Goal: Communication & Community: Answer question/provide support

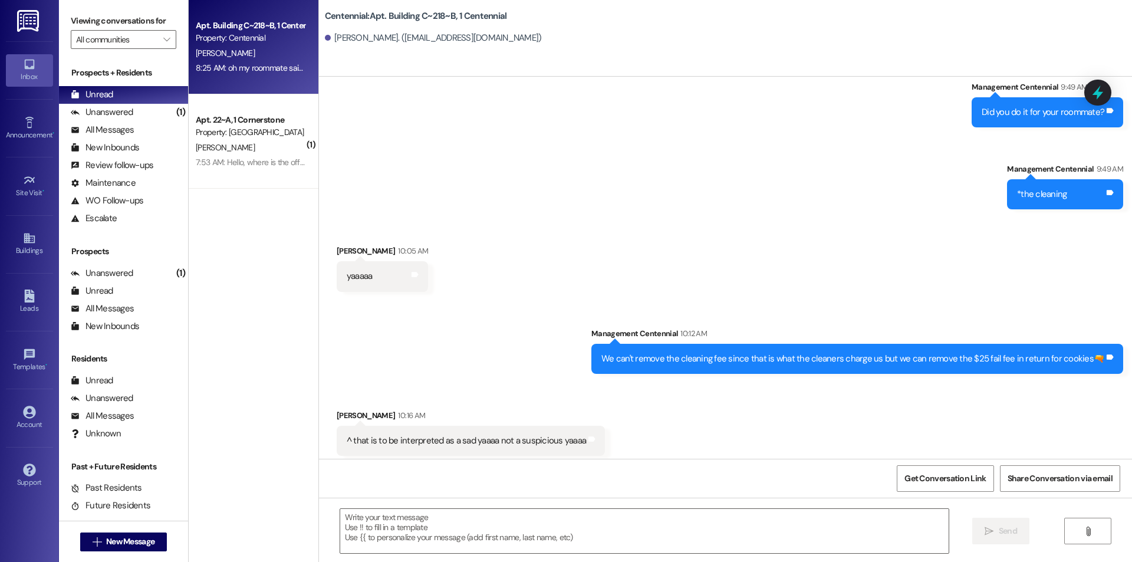
scroll to position [34630, 0]
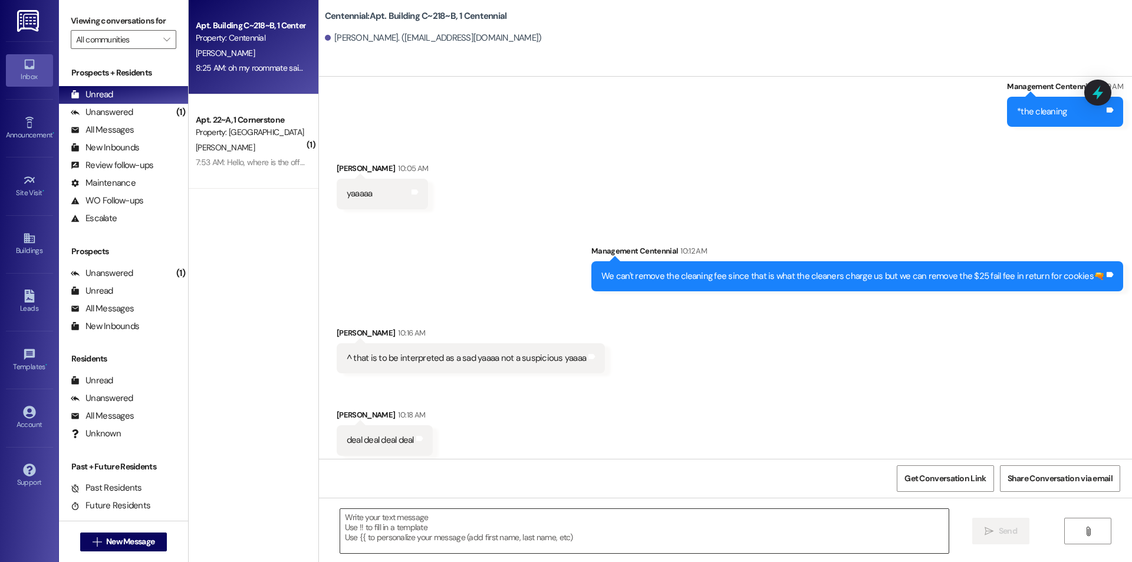
click at [449, 515] on textarea at bounding box center [644, 531] width 608 height 44
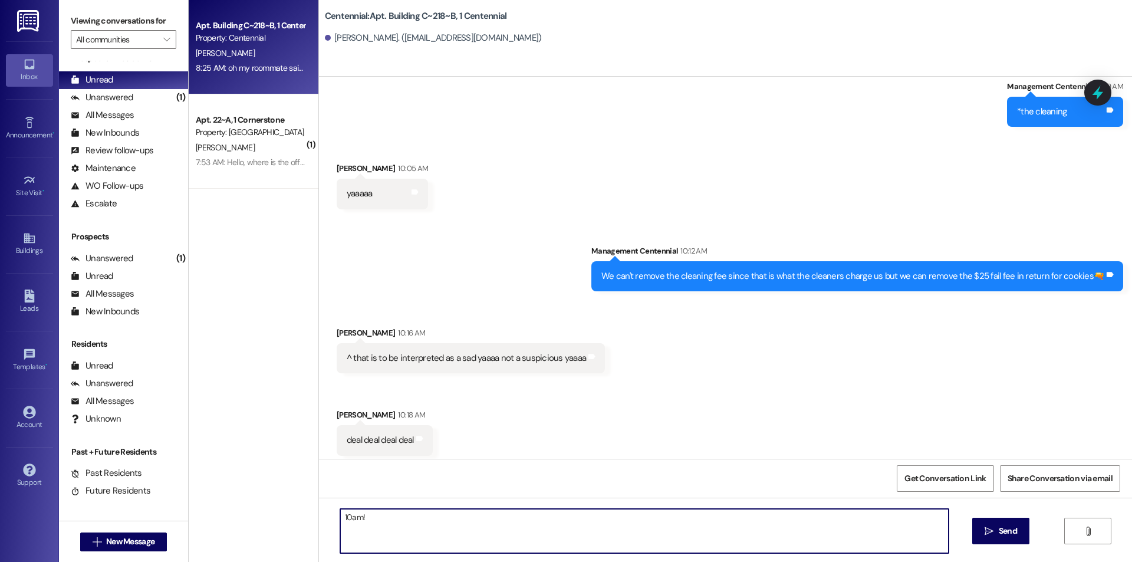
scroll to position [22, 0]
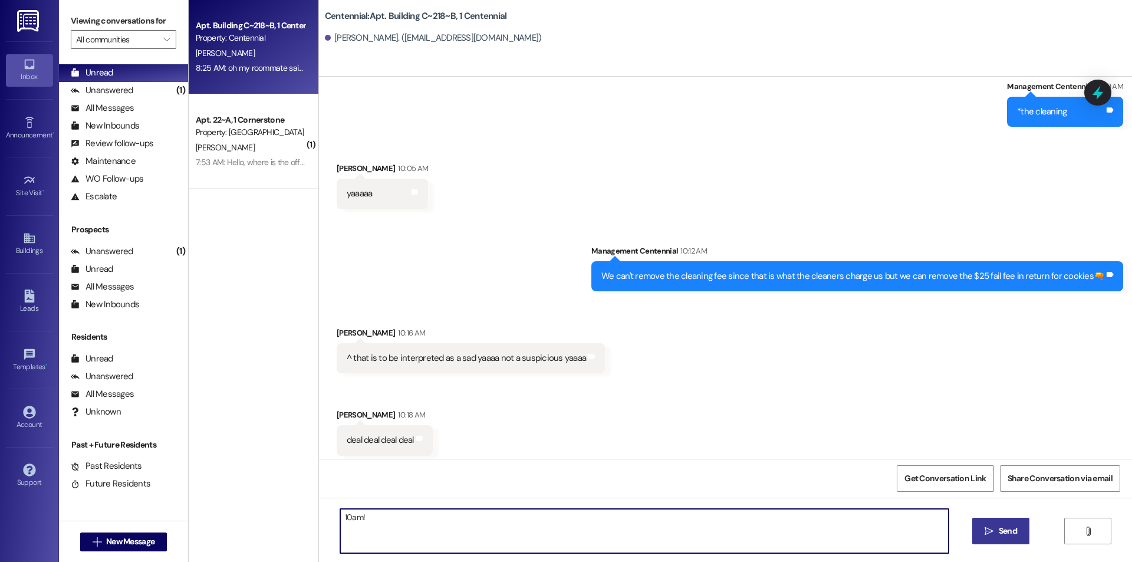
type textarea "10am!"
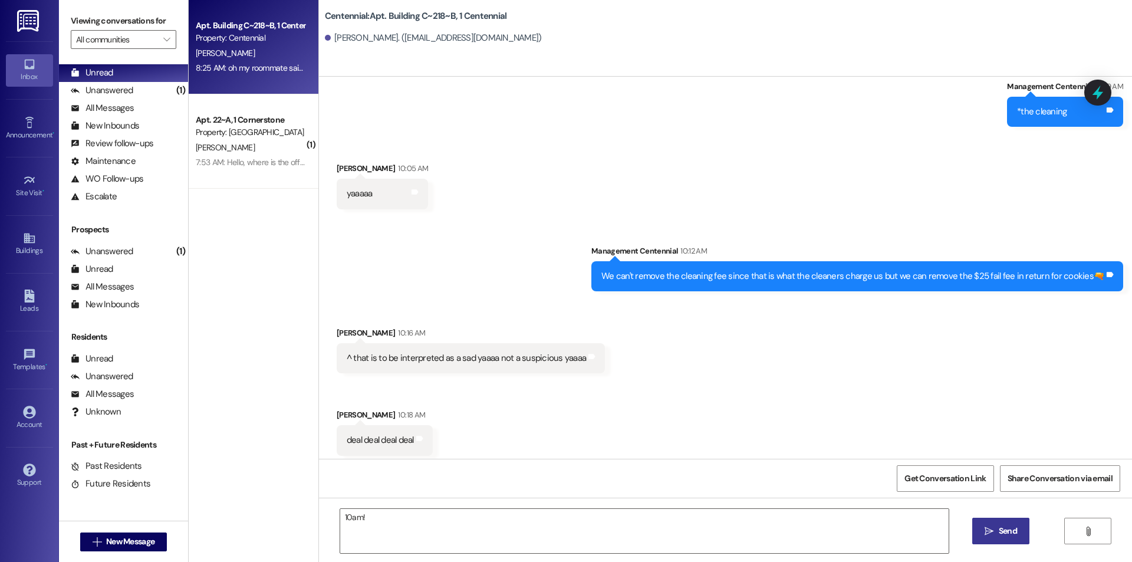
click at [1015, 525] on span "Send" at bounding box center [1008, 531] width 18 height 12
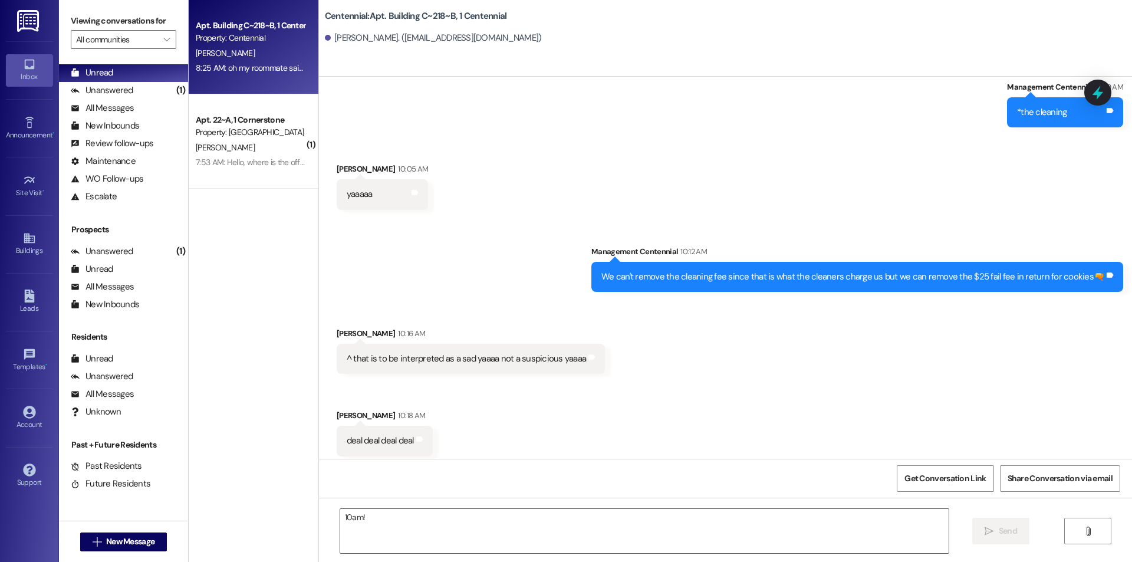
scroll to position [34712, 0]
